Goal: Information Seeking & Learning: Learn about a topic

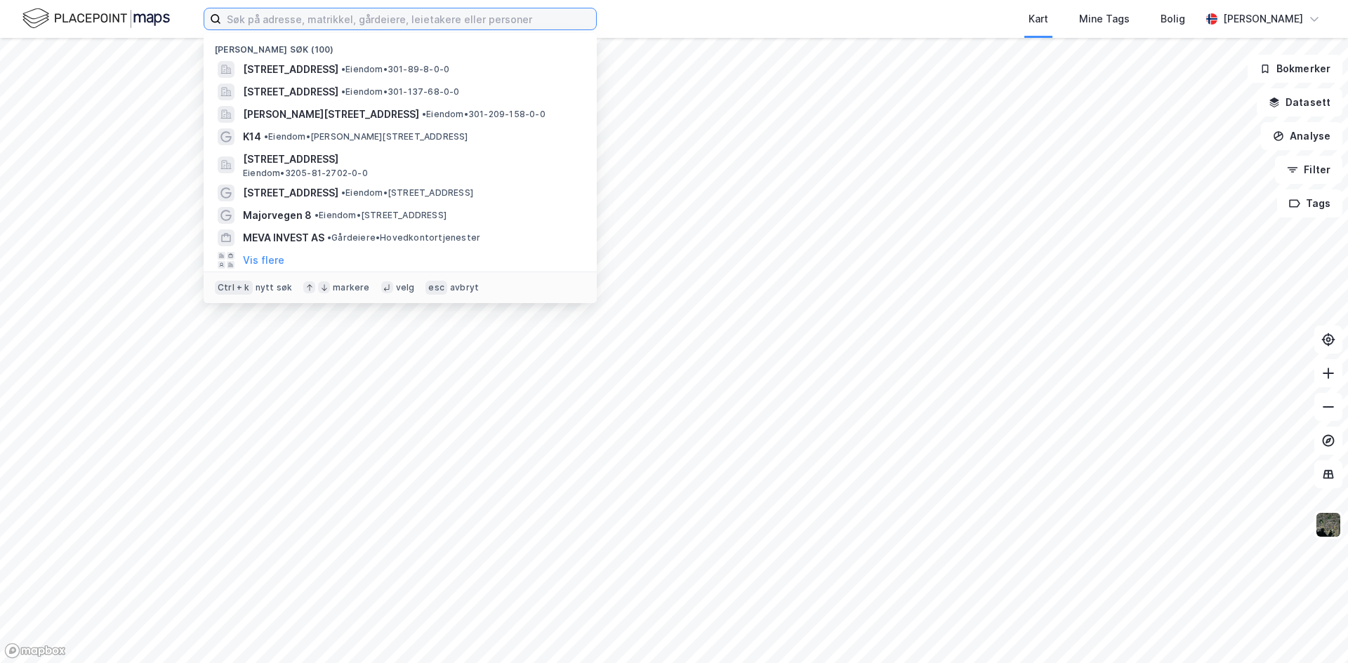
click at [340, 22] on input at bounding box center [408, 18] width 375 height 21
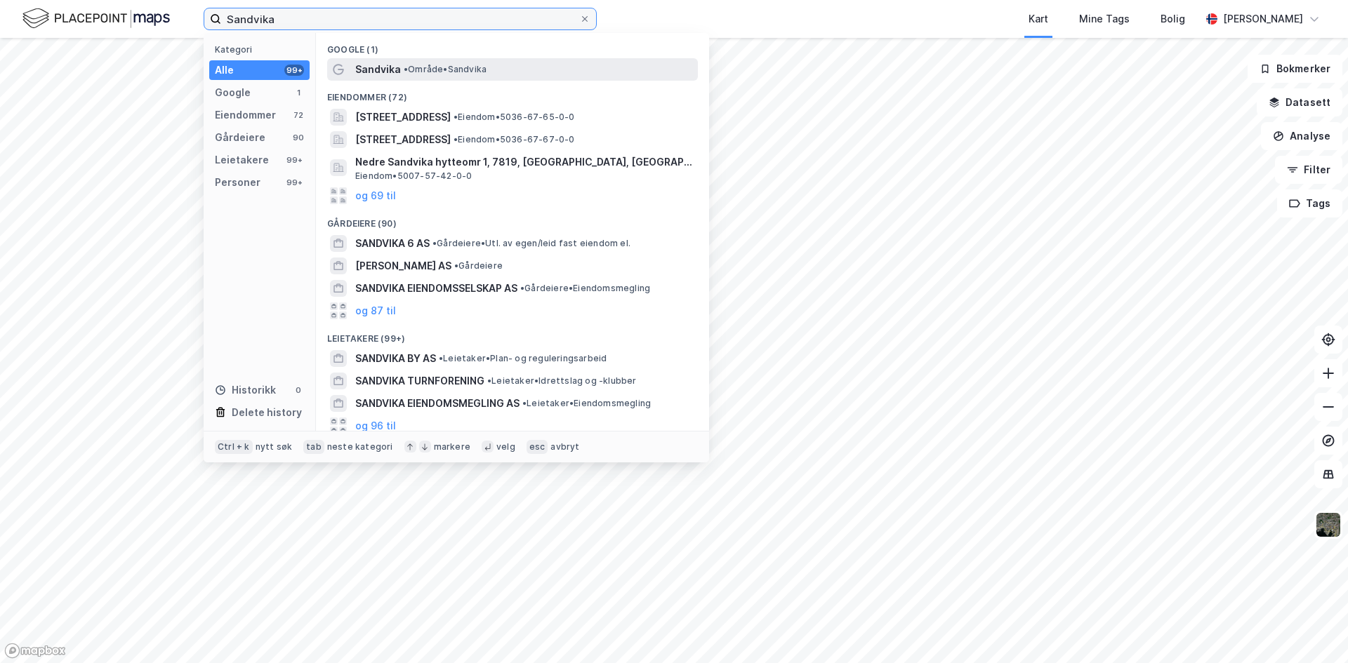
type input "Sandvika"
click at [423, 69] on span "• Område • [GEOGRAPHIC_DATA]" at bounding box center [445, 69] width 83 height 11
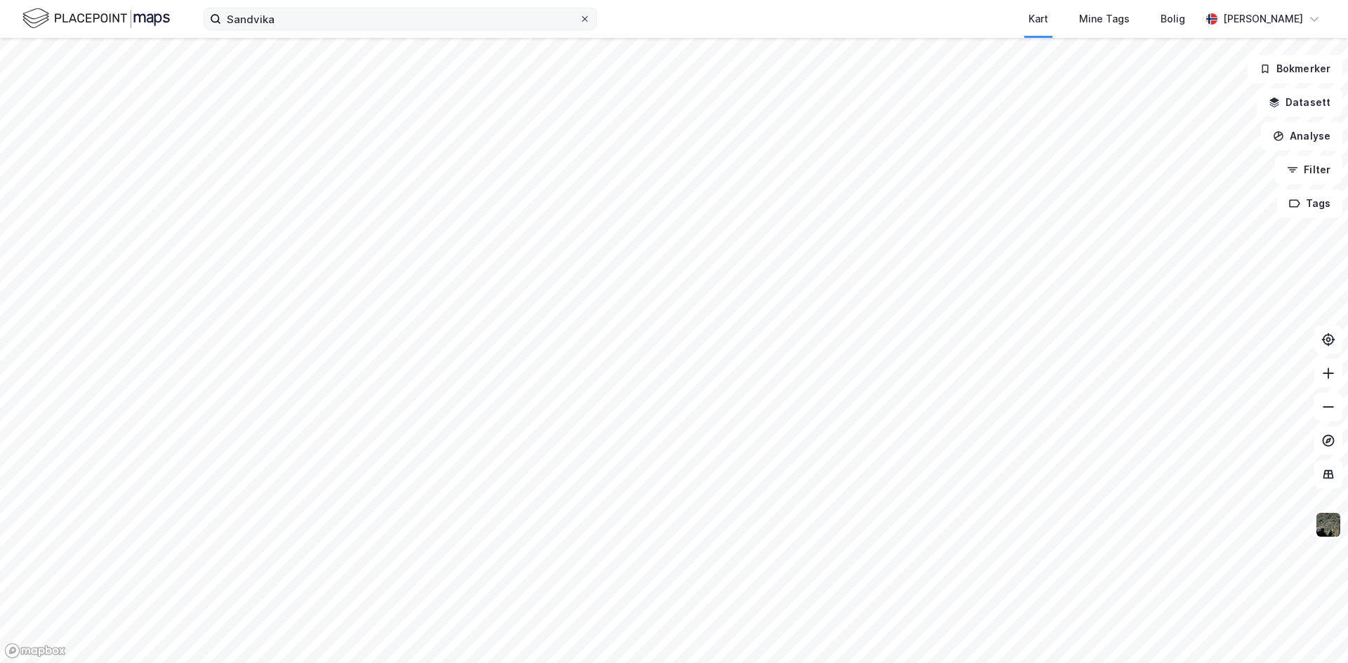
click at [585, 22] on icon at bounding box center [584, 19] width 8 height 8
click at [579, 22] on input "Sandvika" at bounding box center [400, 18] width 358 height 21
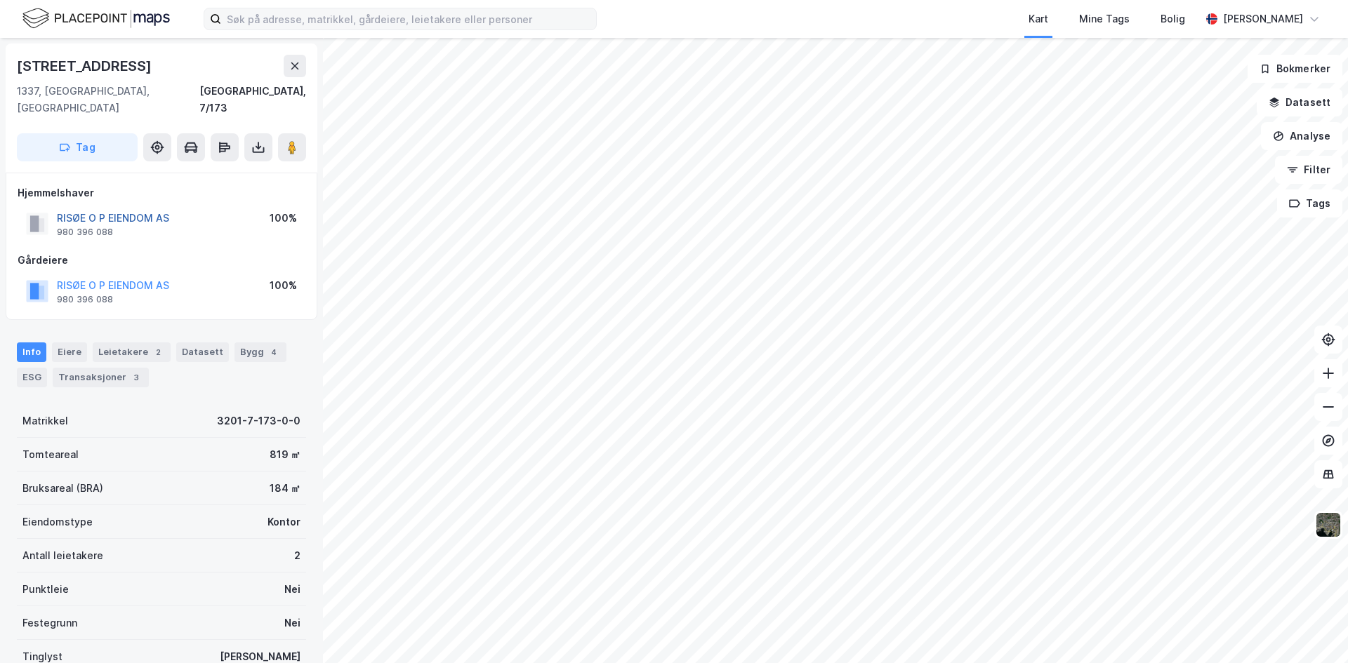
click at [0, 0] on button "RISØE O P EIENDOM AS" at bounding box center [0, 0] width 0 height 0
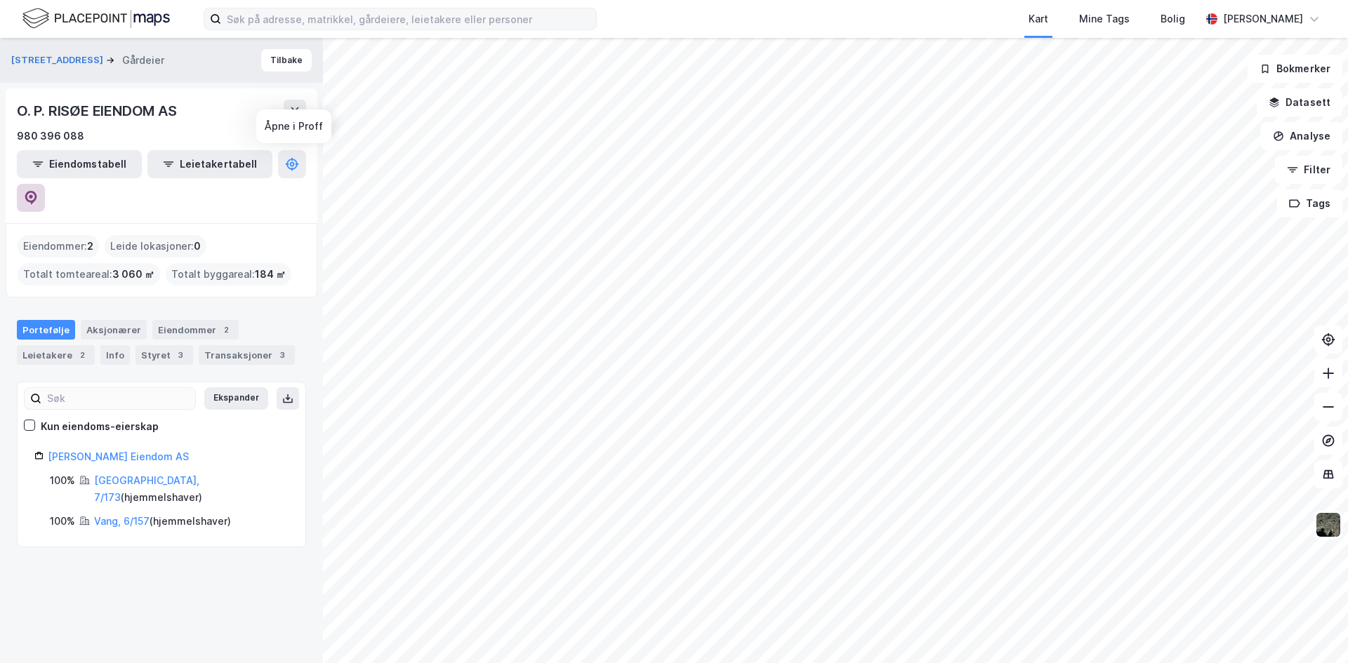
click at [45, 184] on button at bounding box center [31, 198] width 28 height 28
click at [274, 66] on button "Tilbake" at bounding box center [286, 60] width 51 height 22
